Goal: Information Seeking & Learning: Understand process/instructions

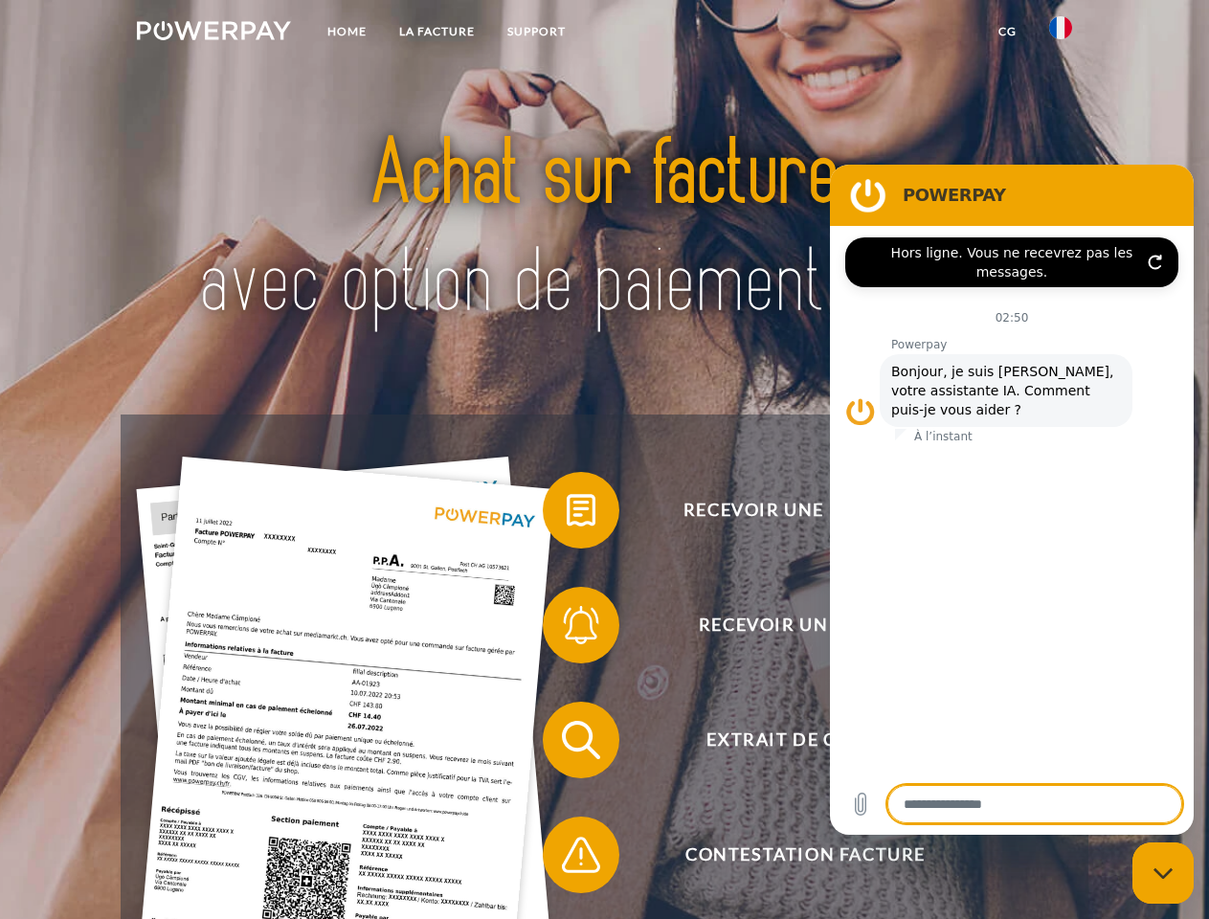
click at [213, 33] on img at bounding box center [214, 30] width 154 height 19
click at [1060, 33] on img at bounding box center [1060, 27] width 23 height 23
click at [1007, 32] on link "CG" at bounding box center [1007, 31] width 51 height 34
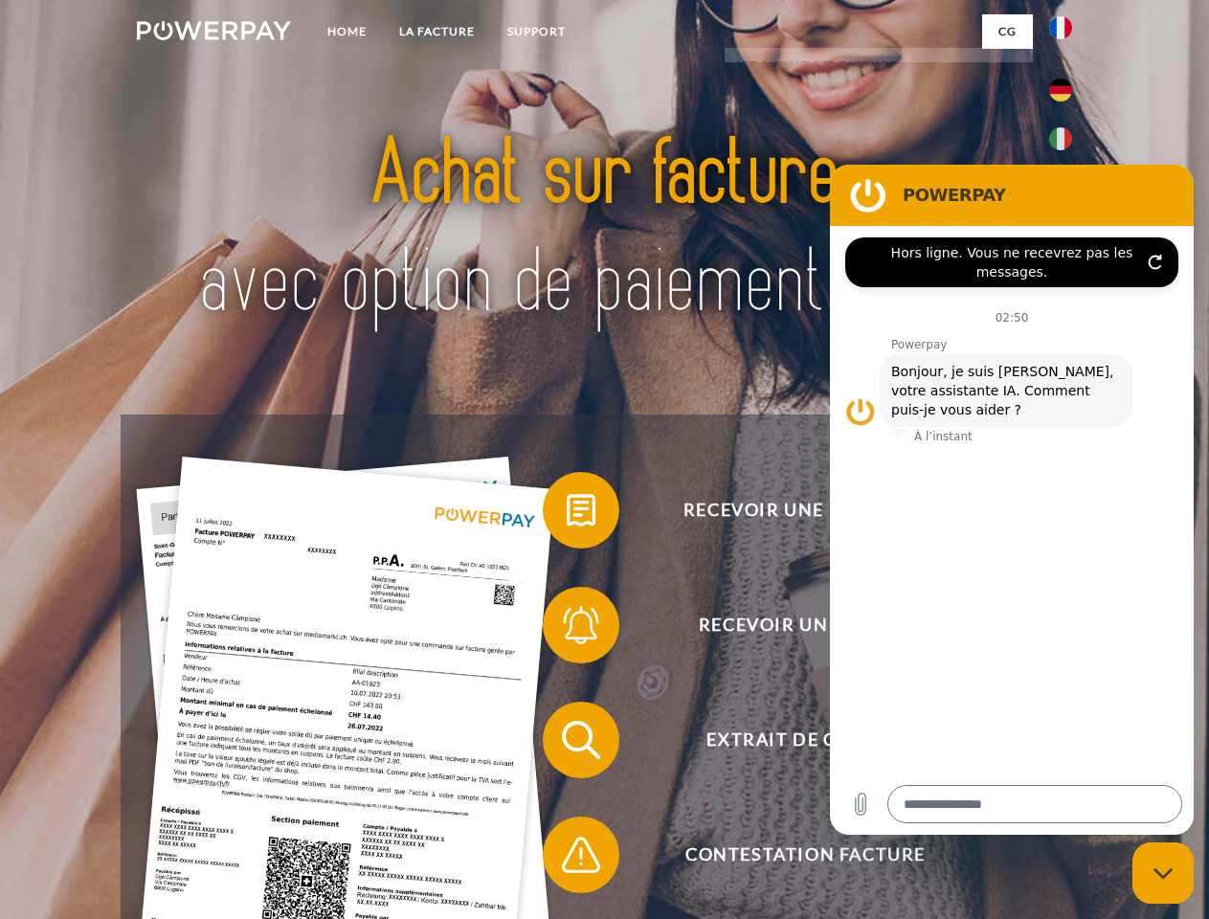
click at [567, 514] on span at bounding box center [552, 510] width 96 height 96
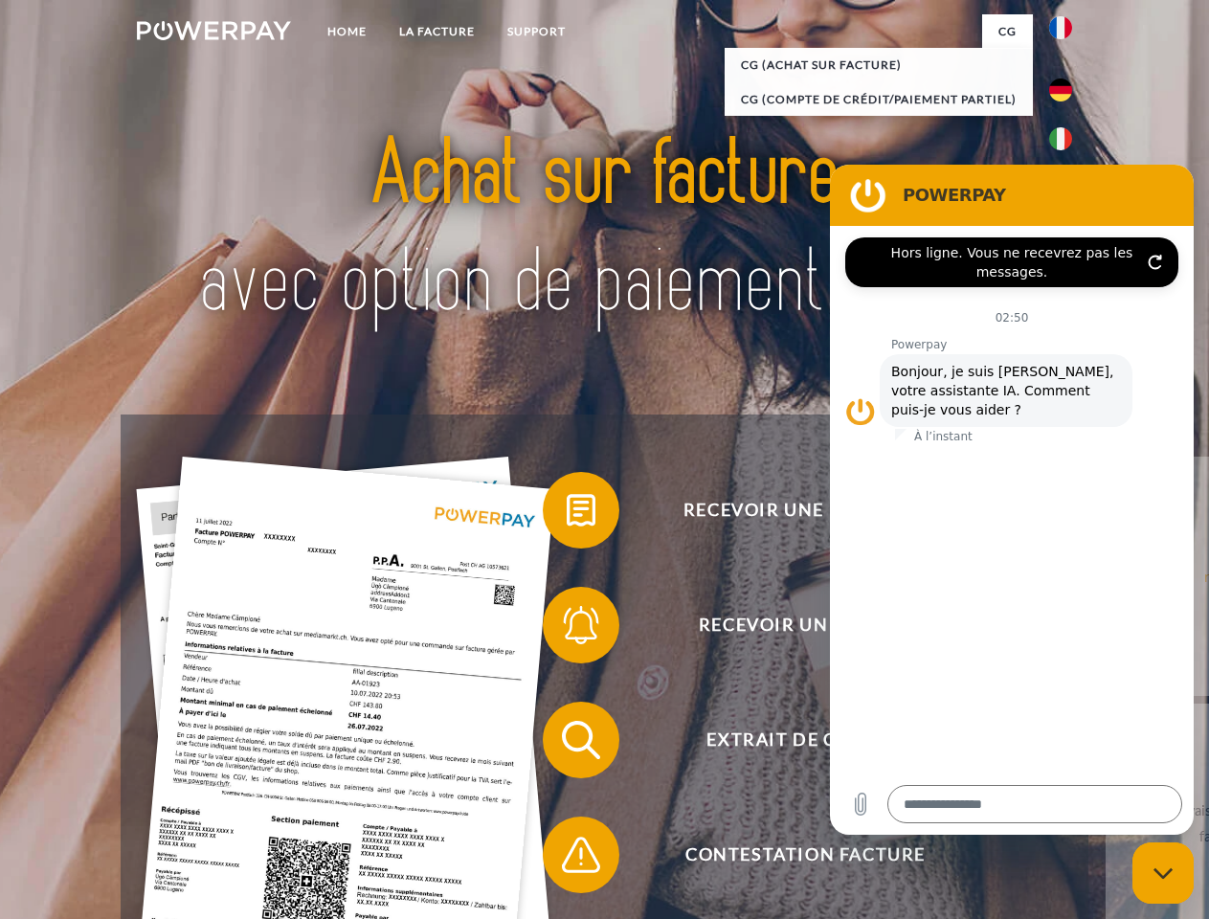
click at [567, 629] on span at bounding box center [552, 625] width 96 height 96
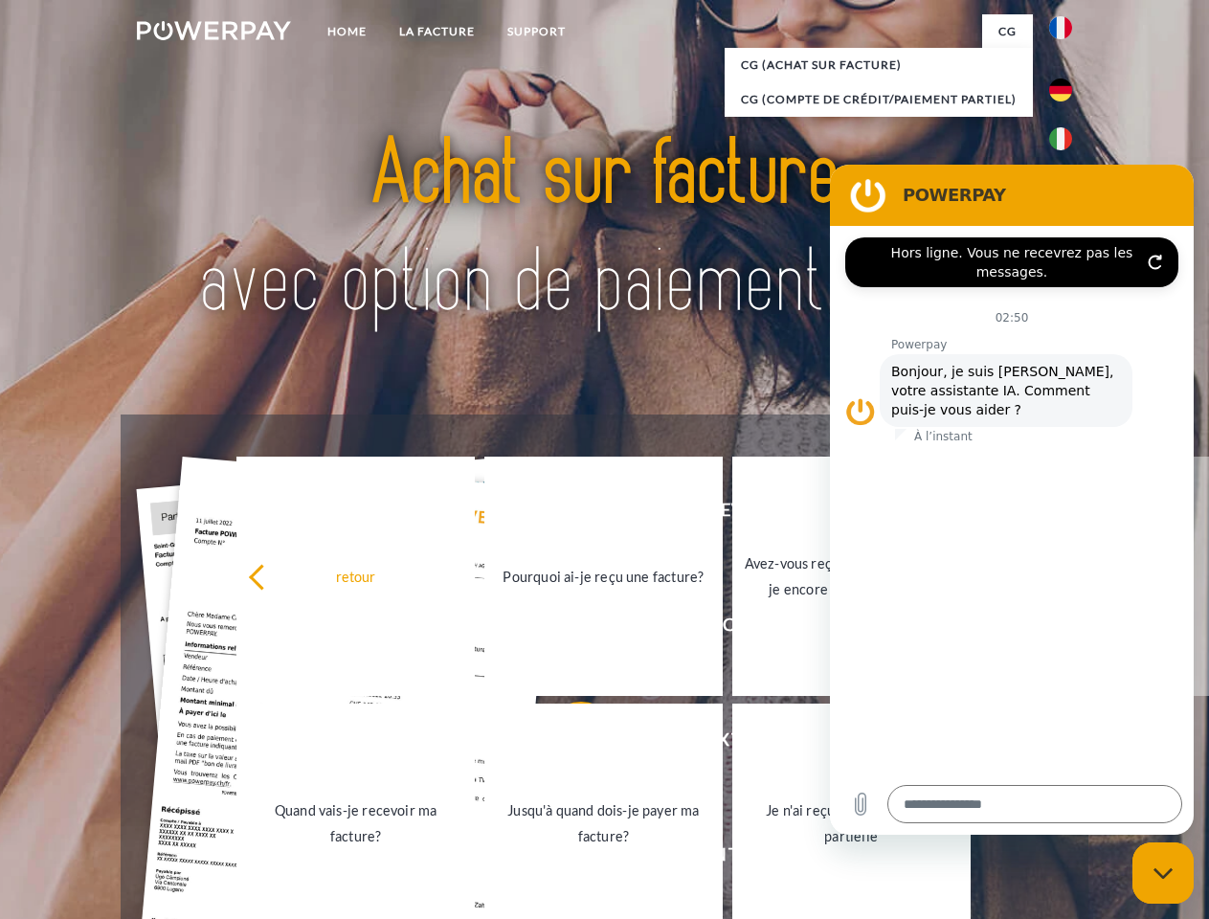
click at [567, 744] on link "Jusqu'à quand dois-je payer ma facture?" at bounding box center [603, 822] width 238 height 239
click at [567, 858] on span at bounding box center [552, 855] width 96 height 96
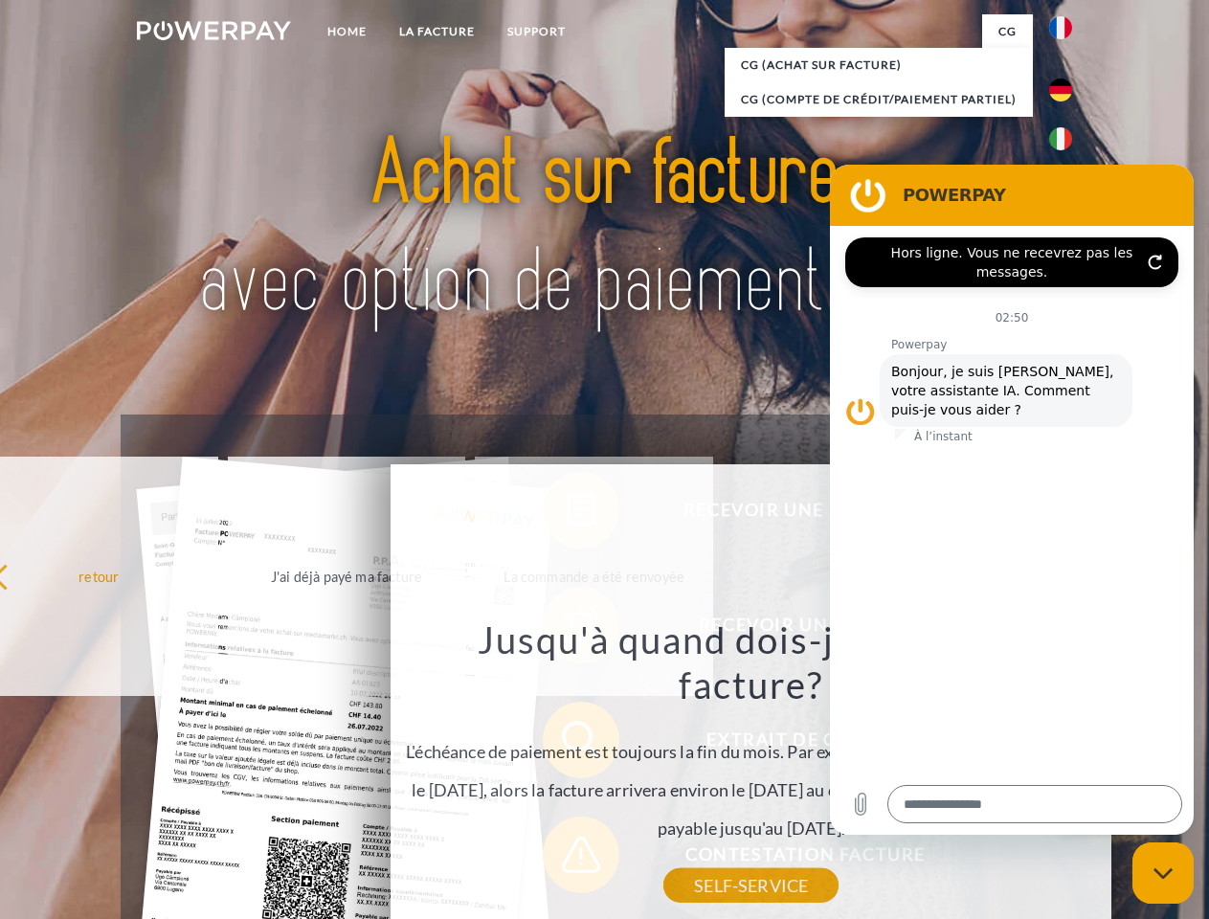
click at [1163, 873] on icon "Fermer la fenêtre de messagerie" at bounding box center [1163, 873] width 20 height 12
type textarea "*"
